Goal: Transaction & Acquisition: Download file/media

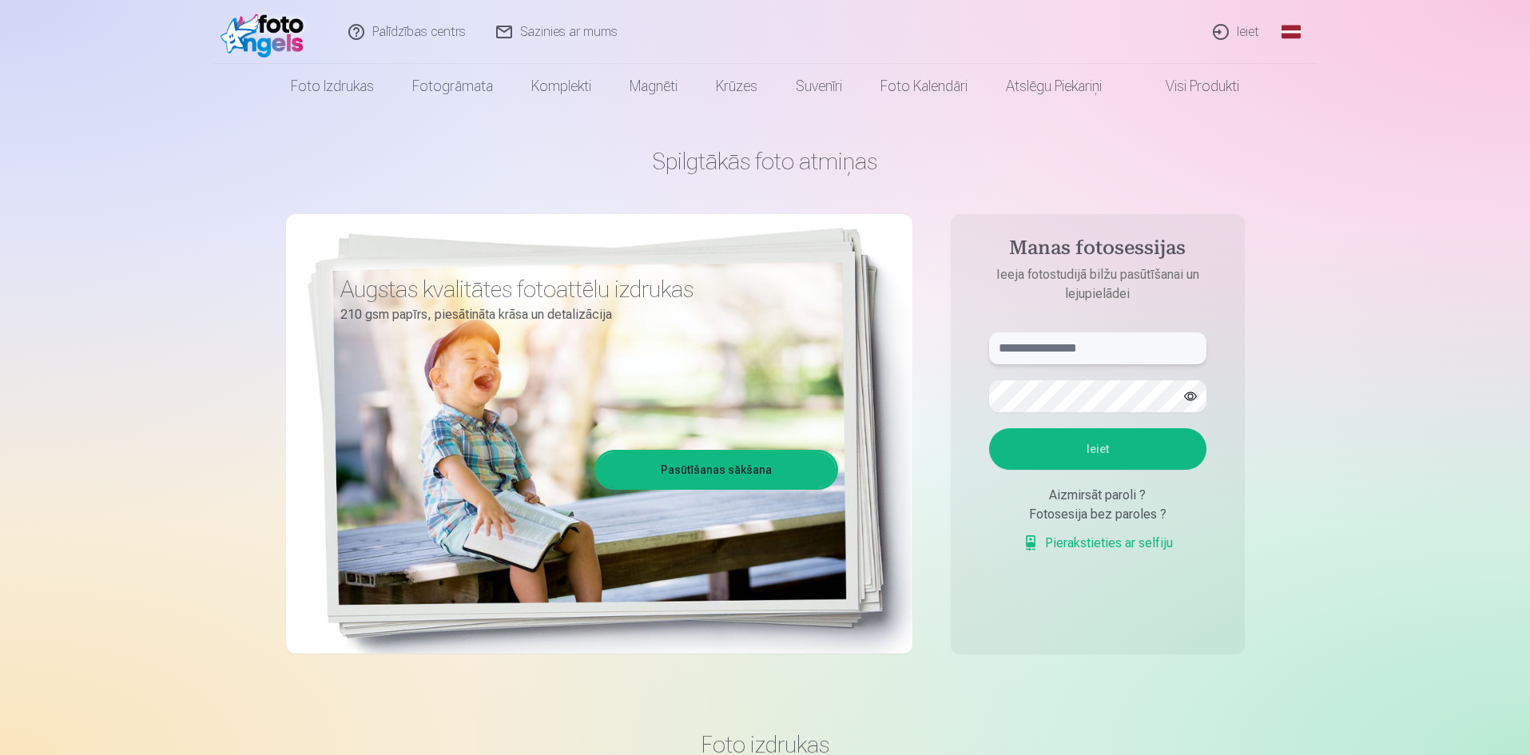
click at [1068, 359] on input "text" at bounding box center [1097, 348] width 217 height 32
type input "**********"
click at [989, 428] on button "Ieiet" at bounding box center [1097, 449] width 217 height 42
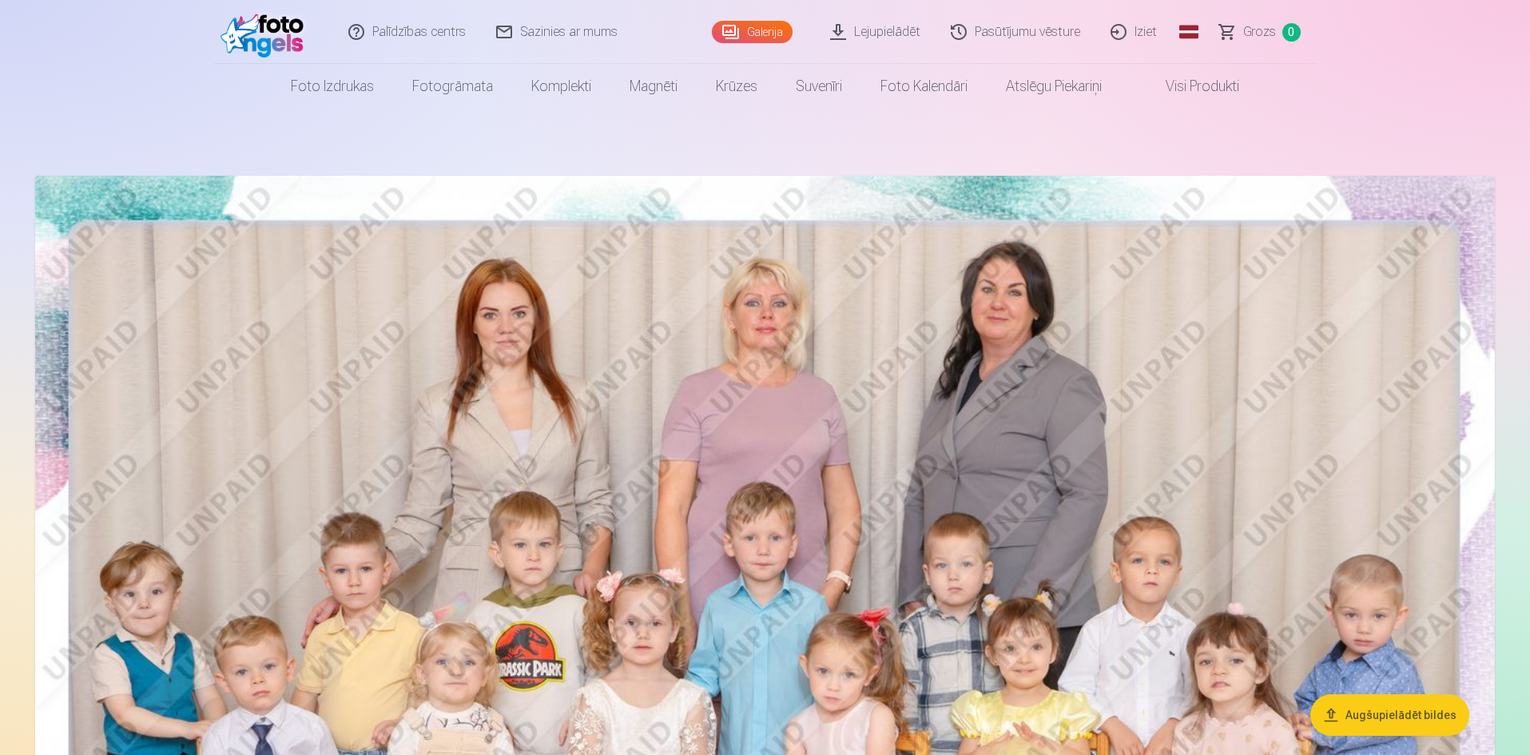
click at [756, 25] on link "Galerija" at bounding box center [752, 32] width 81 height 22
click at [751, 31] on link "Galerija" at bounding box center [752, 32] width 81 height 22
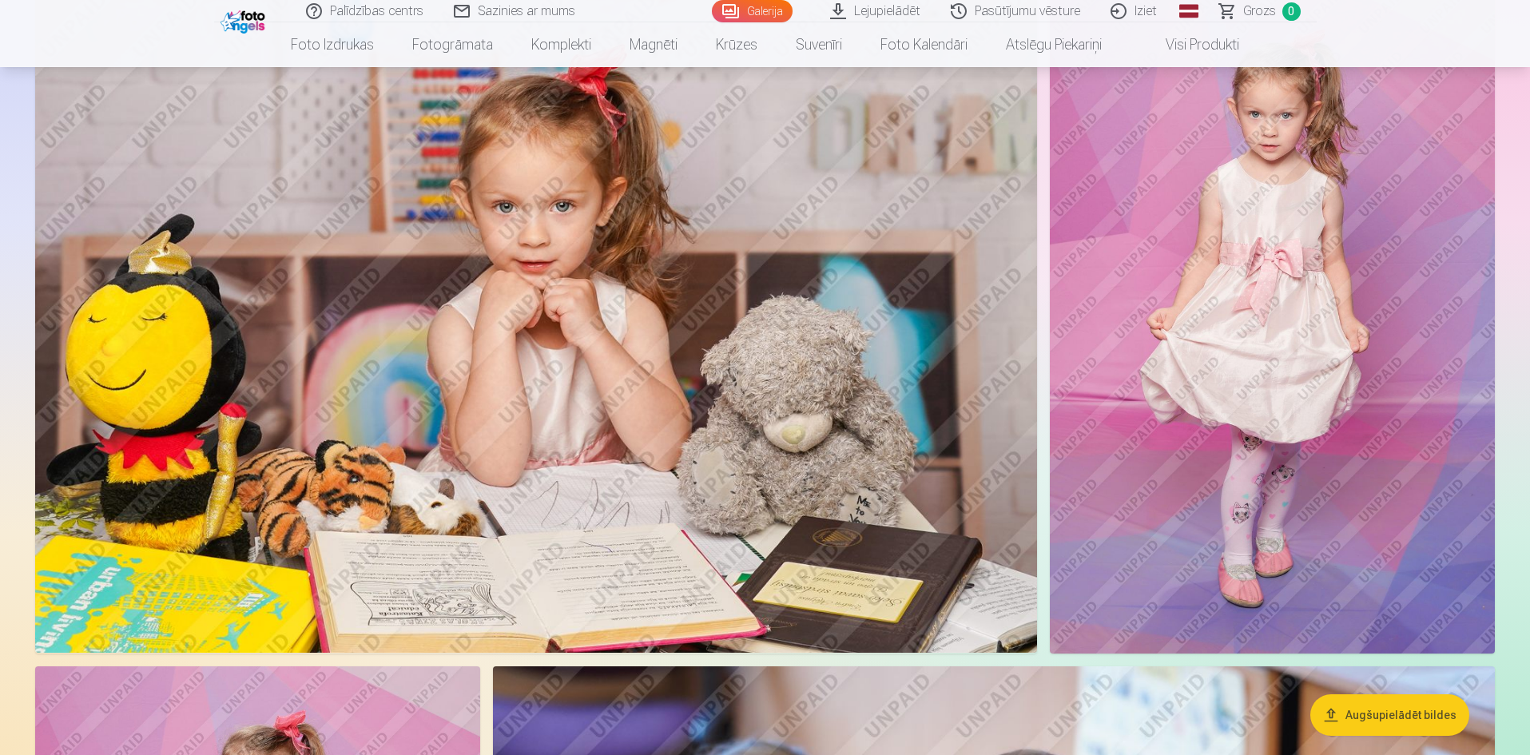
scroll to position [1039, 0]
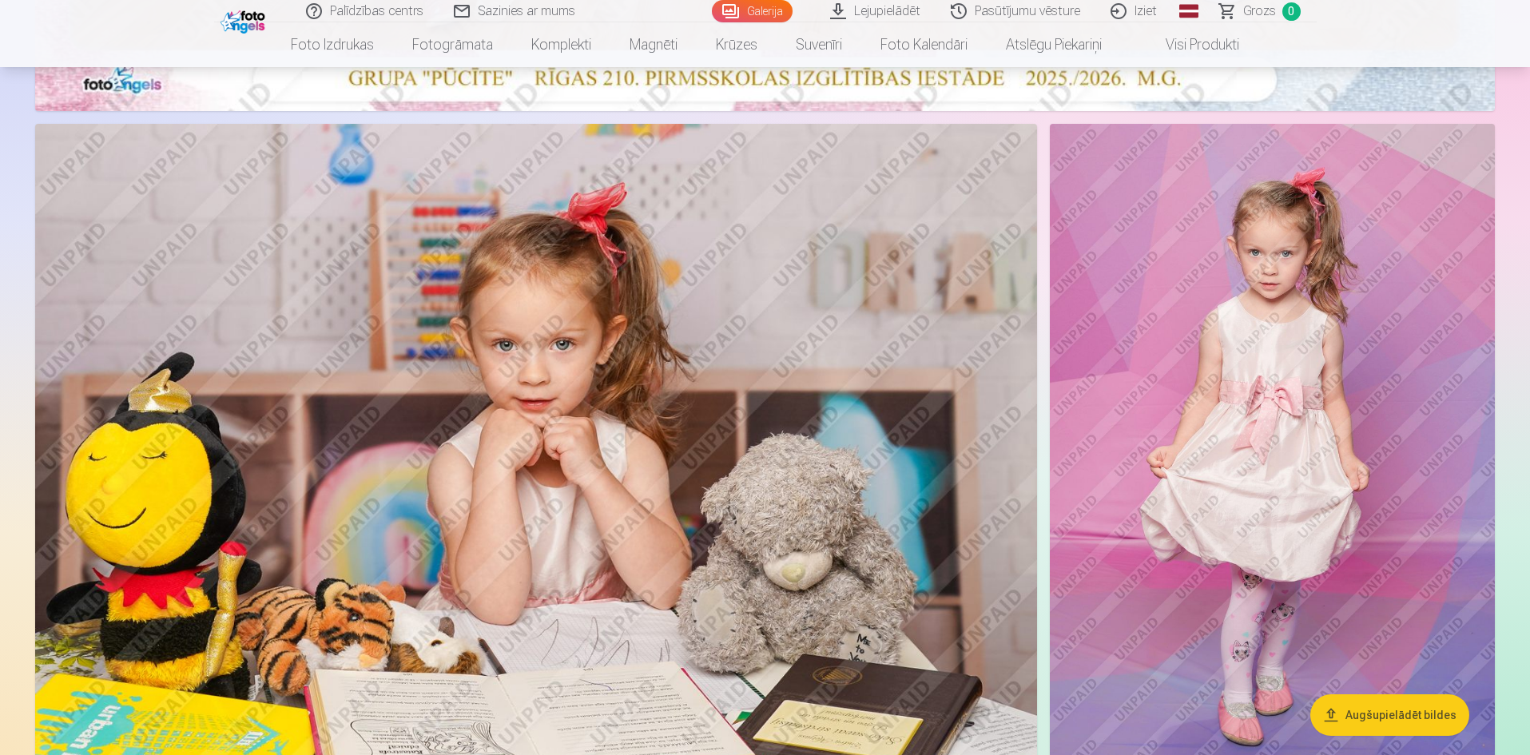
click at [1026, 10] on link "Pasūtījumu vēsture" at bounding box center [1016, 11] width 160 height 22
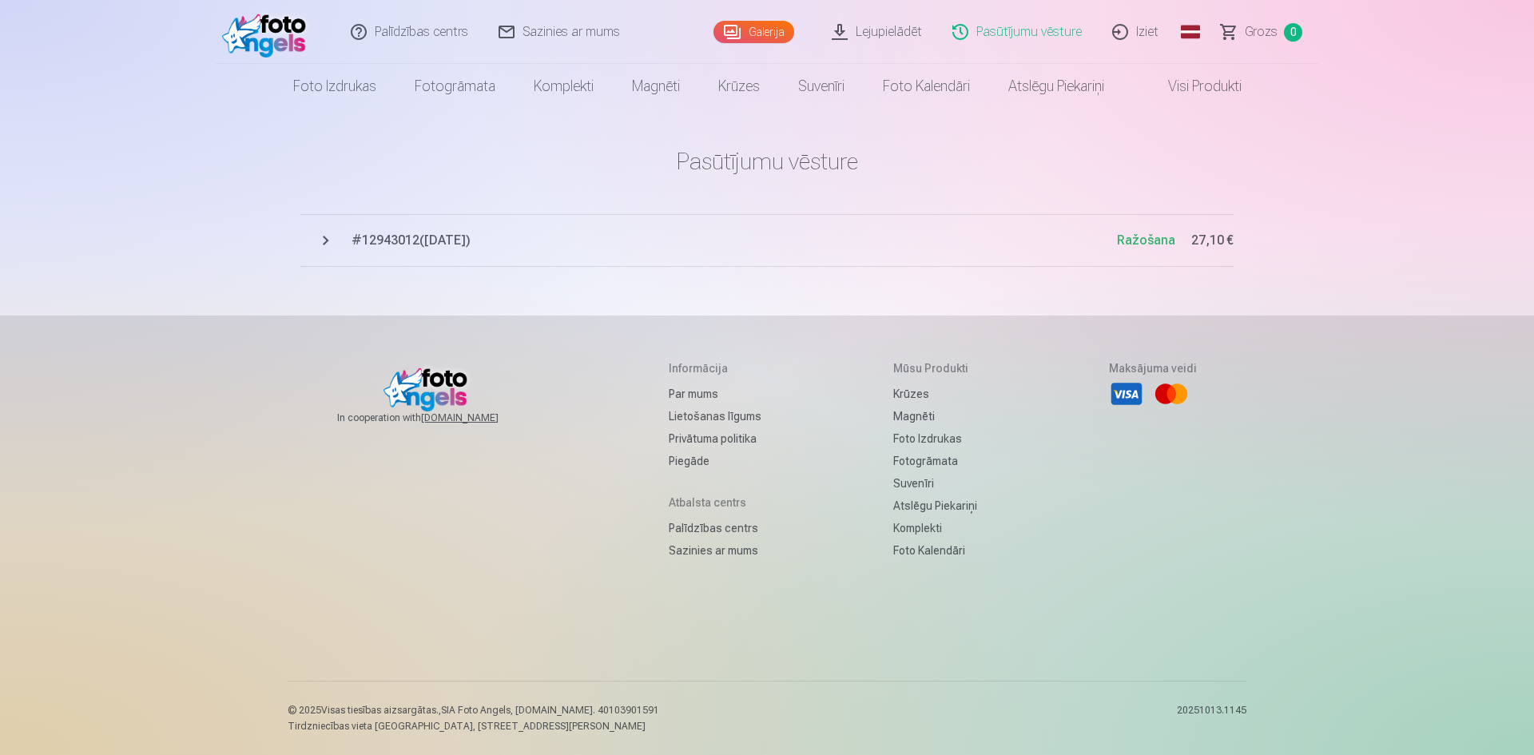
click at [508, 246] on span "# 12943012 ( 8.10.2025 )" at bounding box center [733, 240] width 765 height 19
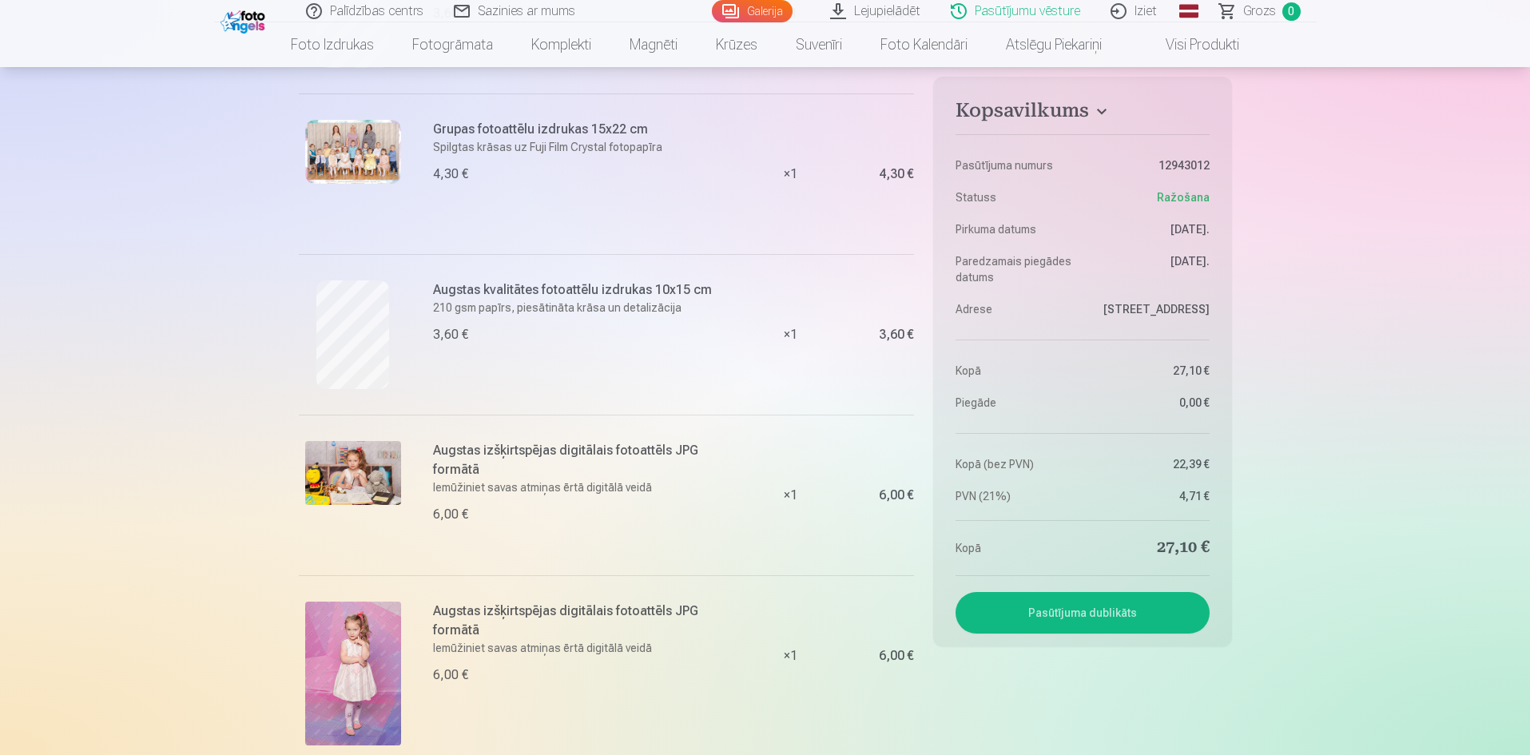
scroll to position [554, 0]
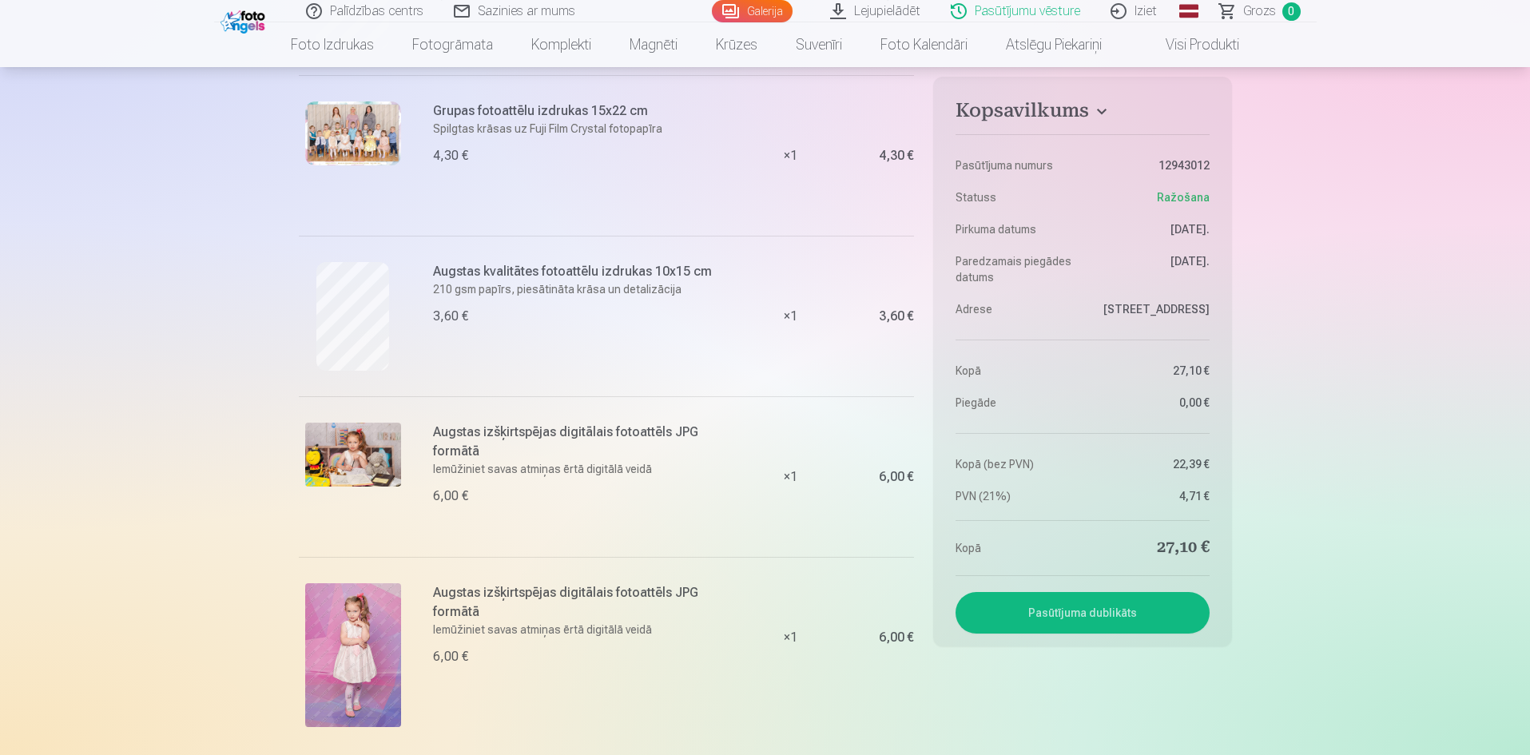
click at [341, 626] on img at bounding box center [353, 655] width 96 height 144
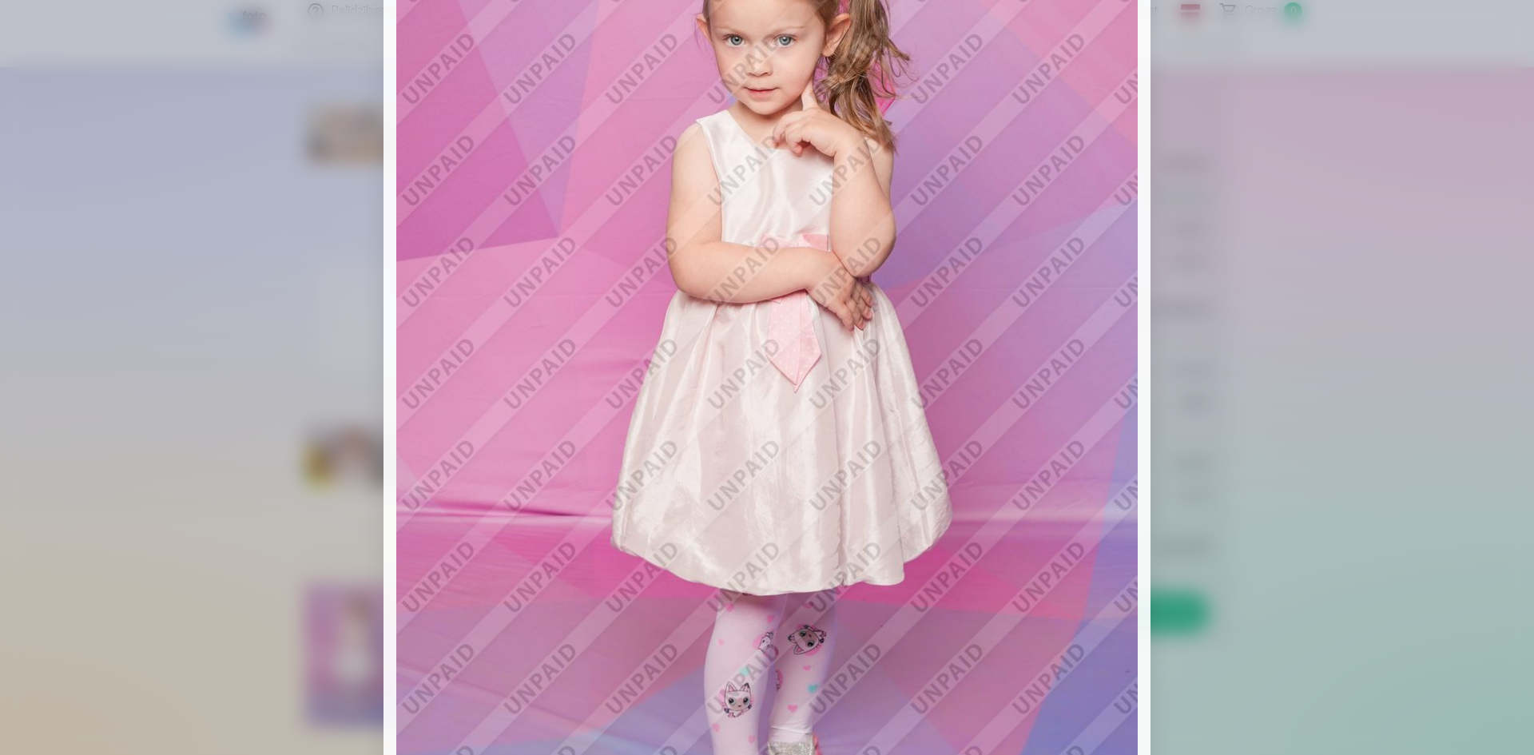
click at [1339, 205] on div at bounding box center [767, 377] width 1534 height 755
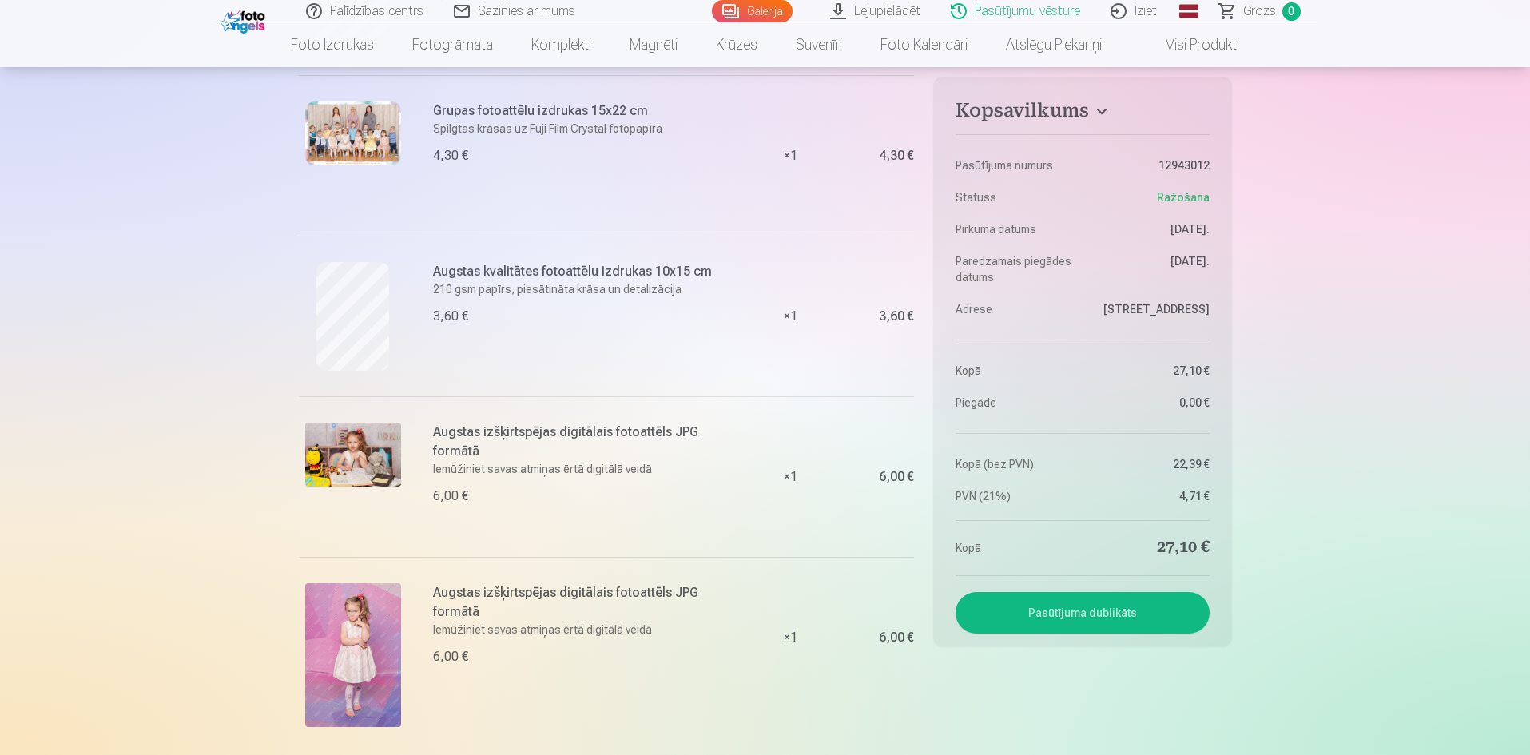
scroll to position [0, 0]
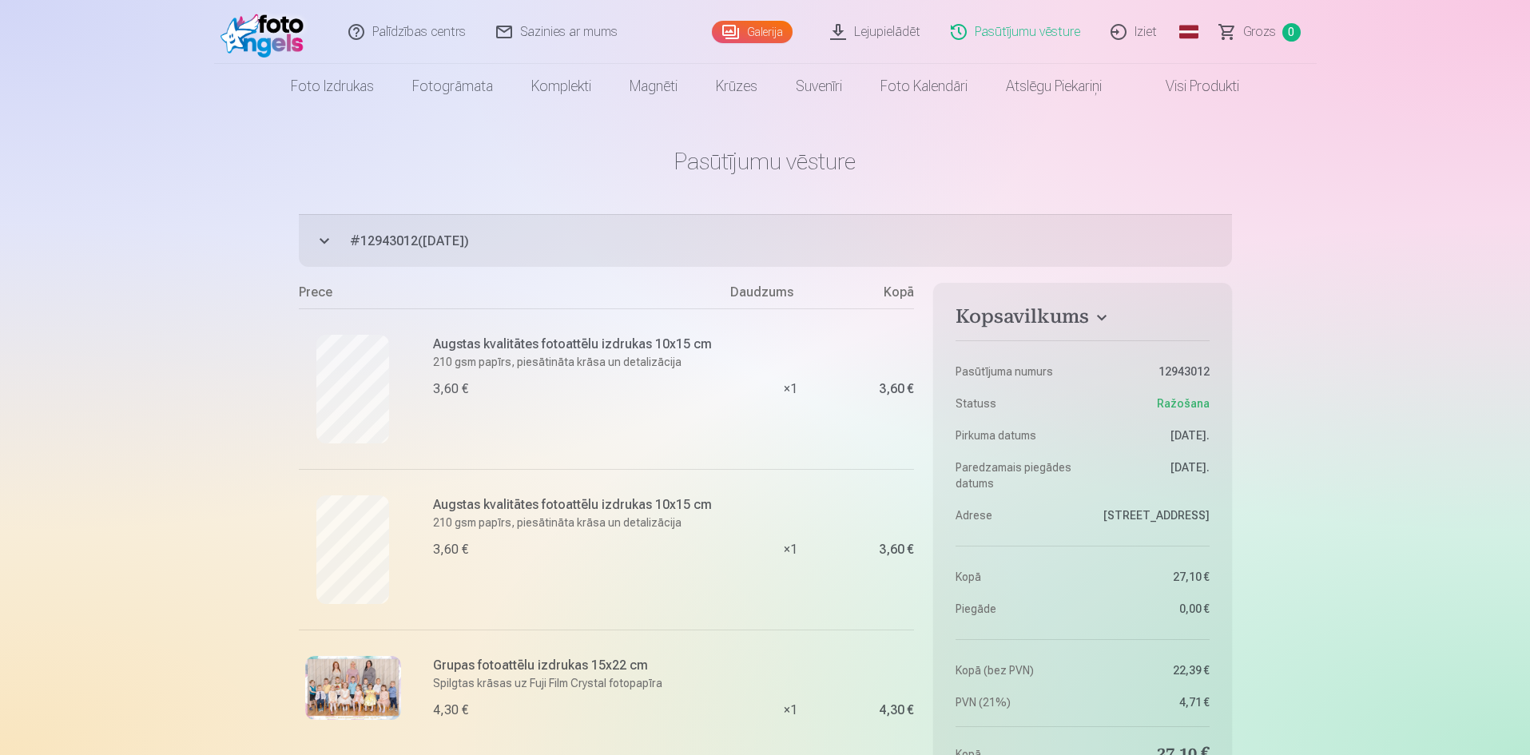
click at [895, 34] on link "Lejupielādēt" at bounding box center [876, 32] width 121 height 64
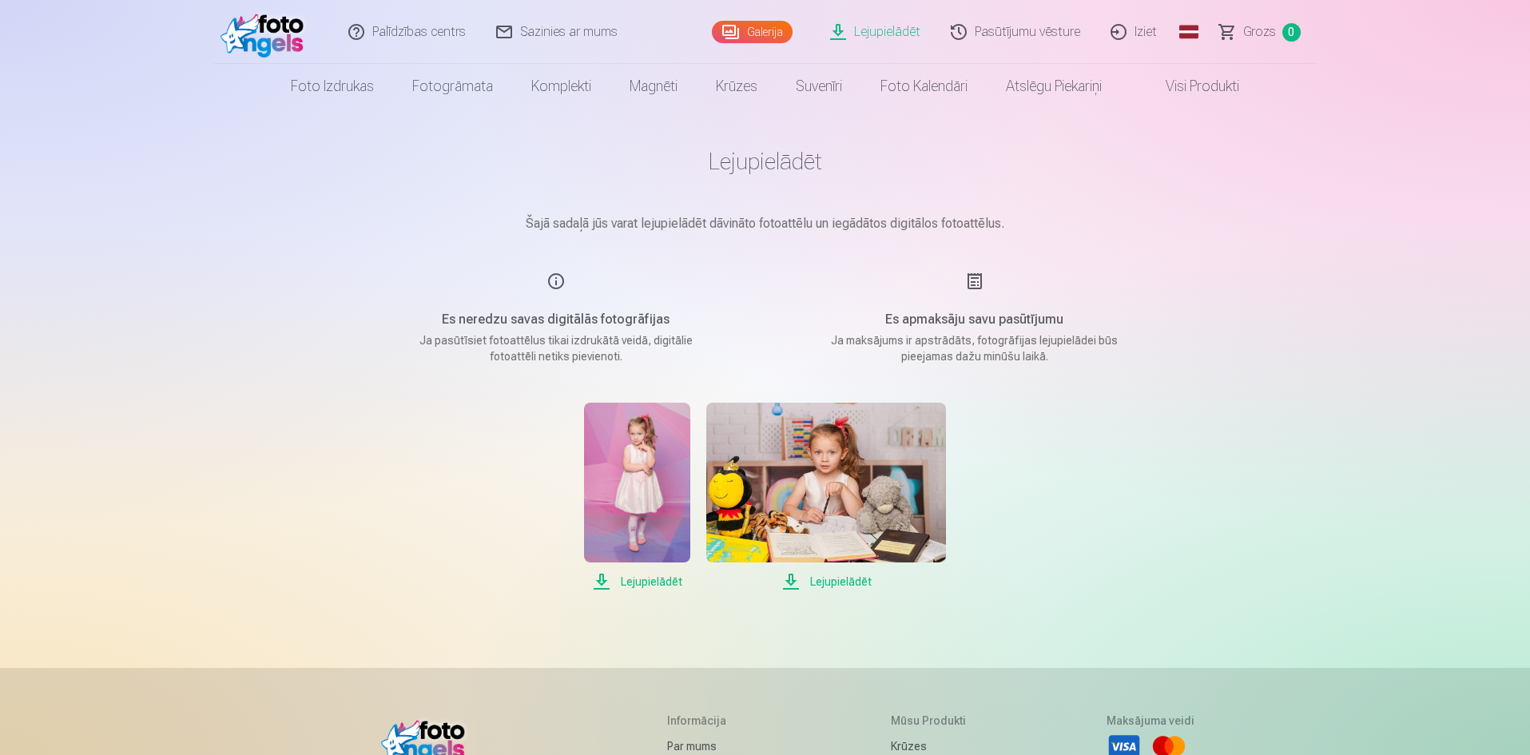
click at [820, 454] on img at bounding box center [826, 483] width 240 height 160
click at [645, 498] on img at bounding box center [637, 483] width 106 height 160
